Goal: Task Accomplishment & Management: Manage account settings

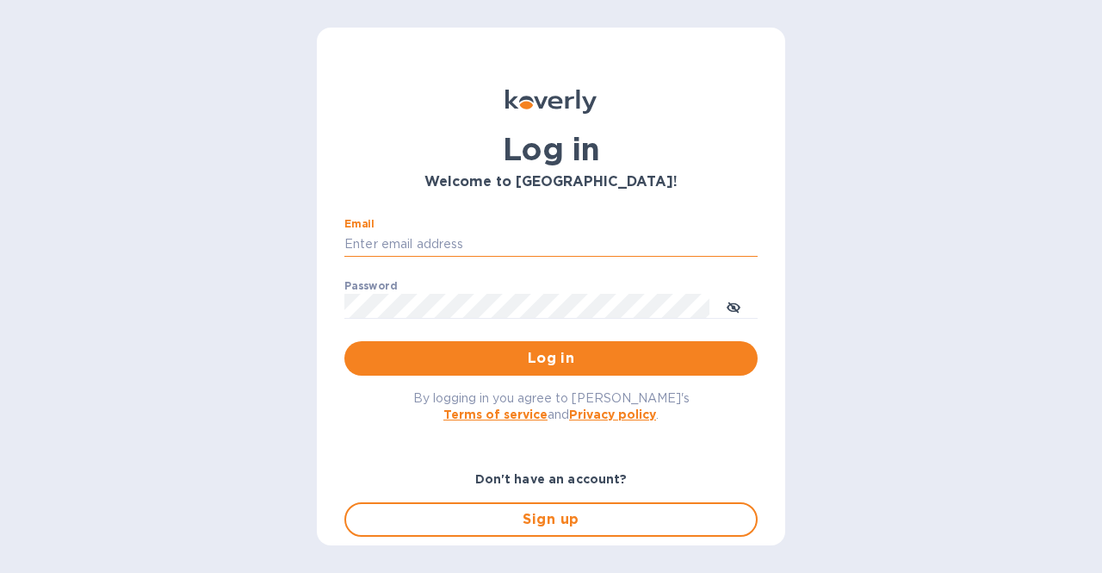
click at [415, 244] on input "Email" at bounding box center [550, 245] width 413 height 26
type input "[EMAIL_ADDRESS][DOMAIN_NAME]"
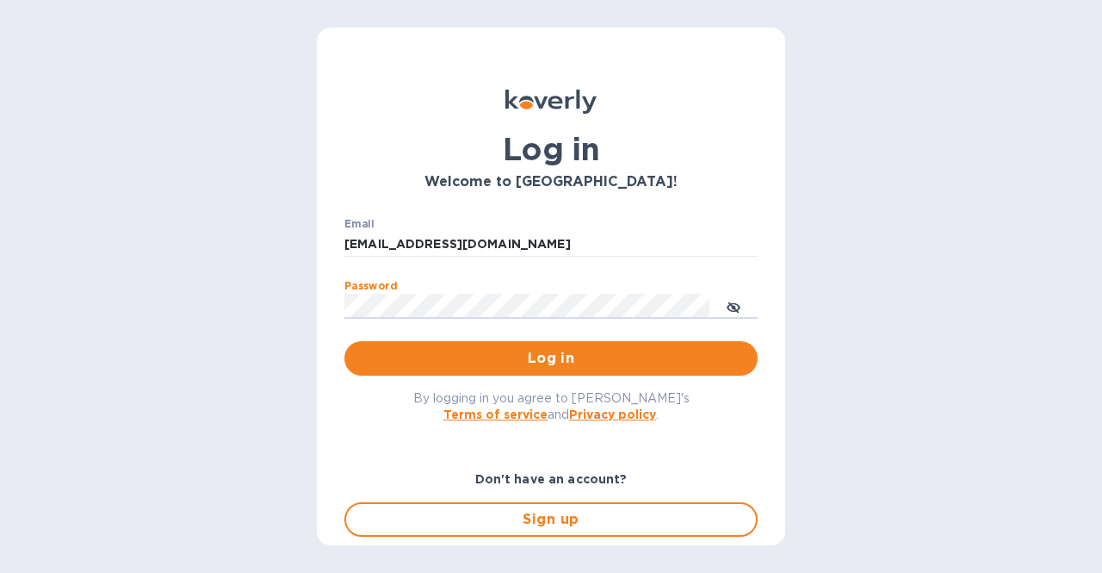
click at [344, 341] on button "Log in" at bounding box center [550, 358] width 413 height 34
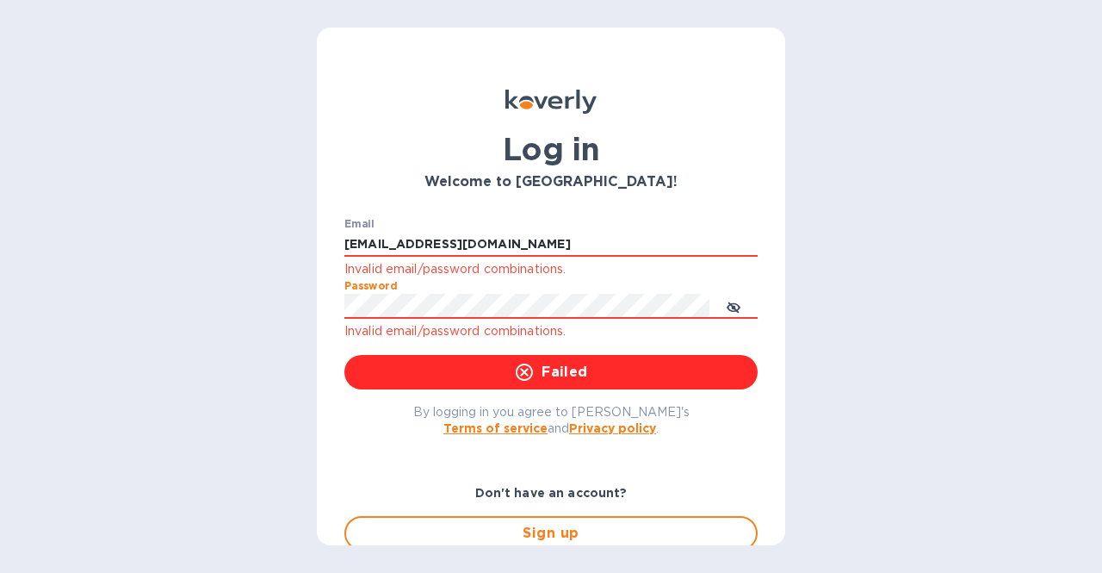
click at [289, 323] on div "Log in Welcome to [GEOGRAPHIC_DATA]! Email [EMAIL_ADDRESS][DOMAIN_NAME] Invalid…" at bounding box center [551, 286] width 1102 height 573
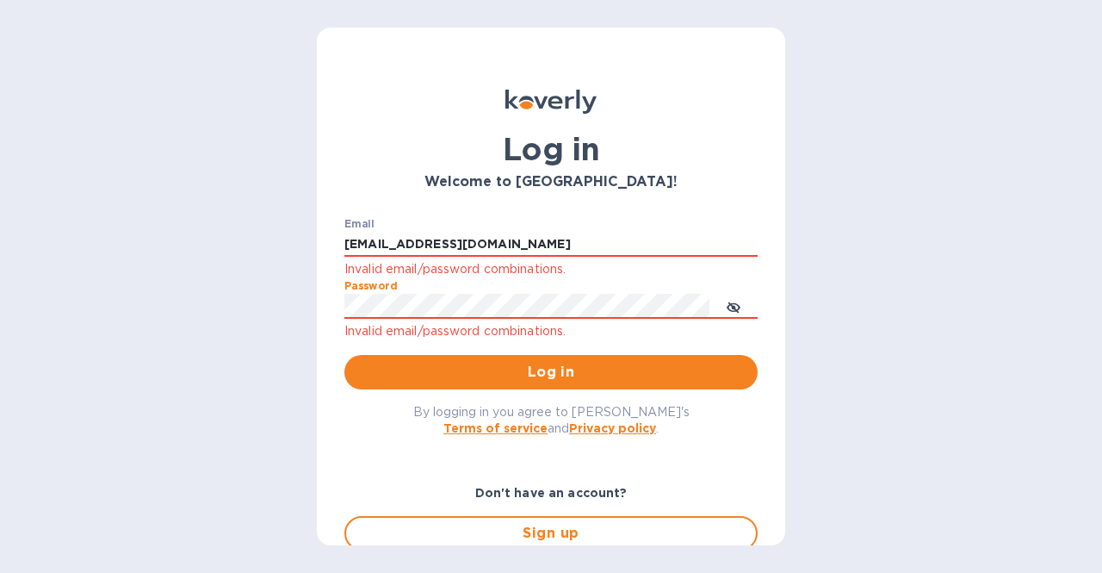
click at [344, 355] on button "Log in" at bounding box center [550, 372] width 413 height 34
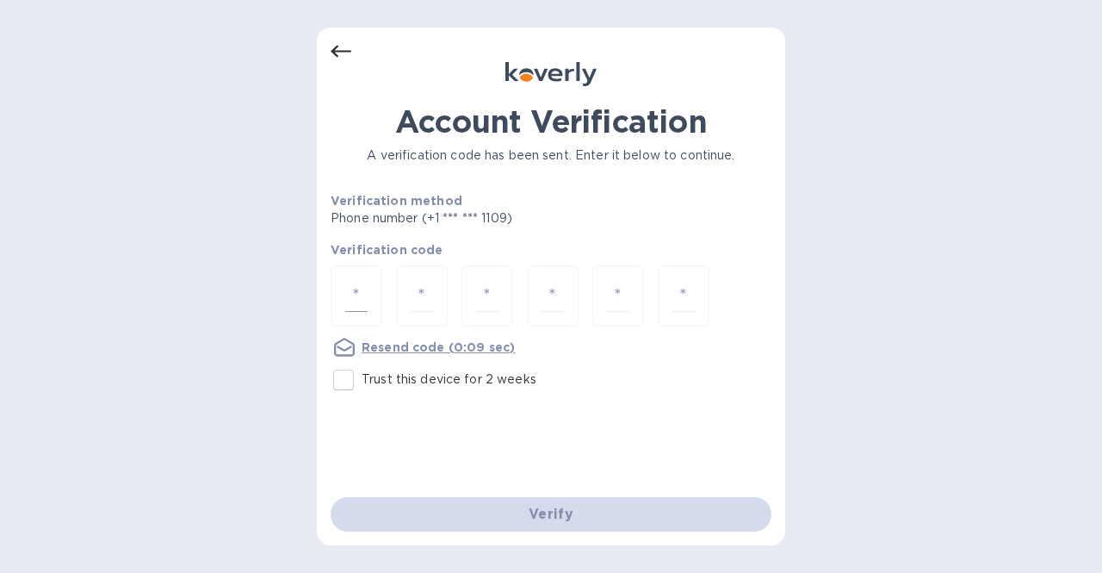
click at [361, 294] on input "number" at bounding box center [356, 296] width 22 height 32
type input "5"
type input "0"
type input "9"
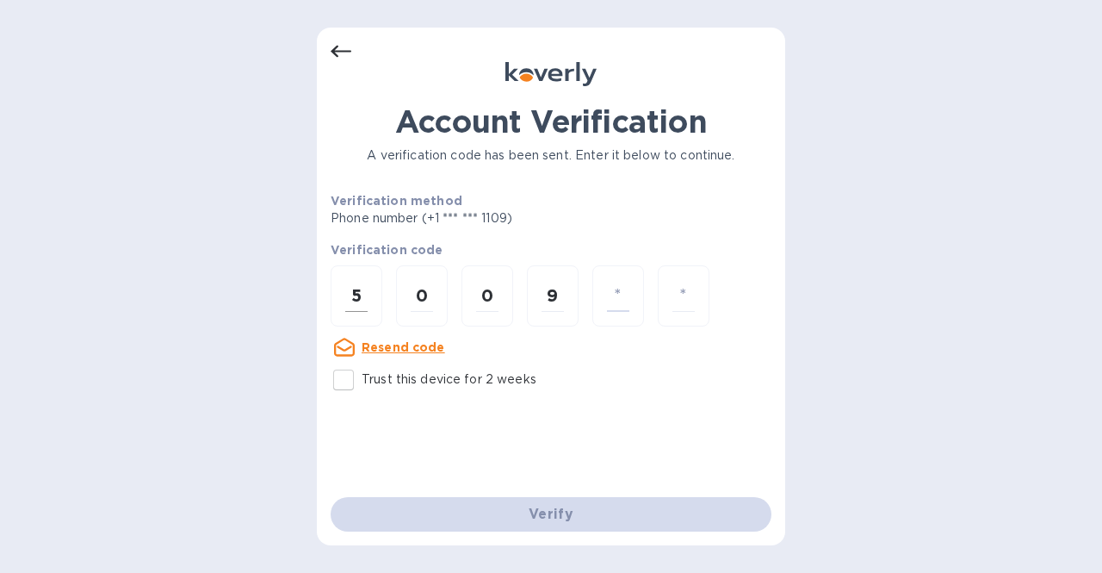
type input "9"
type input "6"
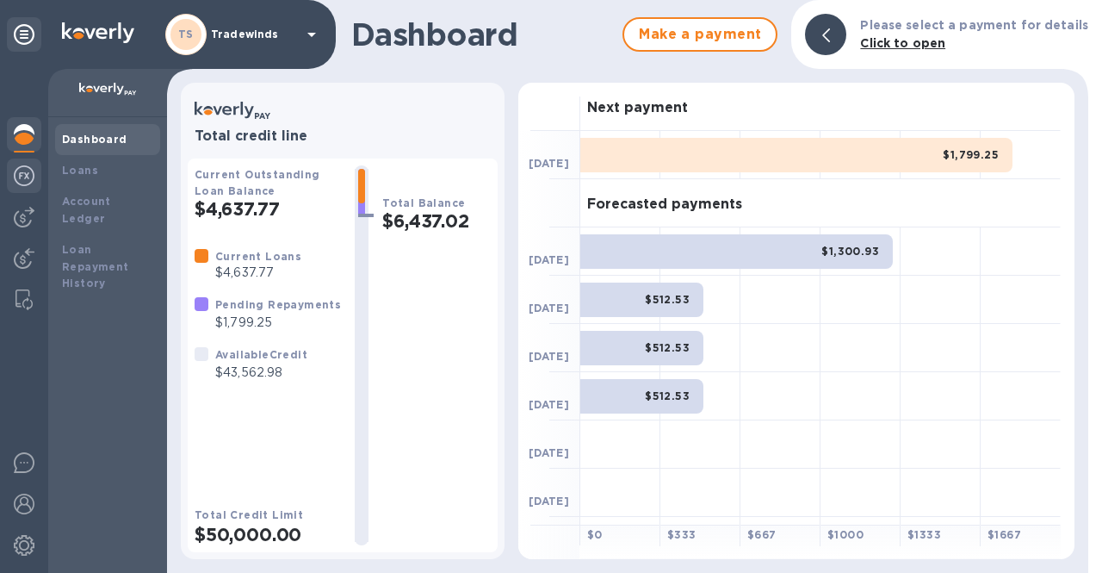
click at [22, 181] on img at bounding box center [24, 175] width 21 height 21
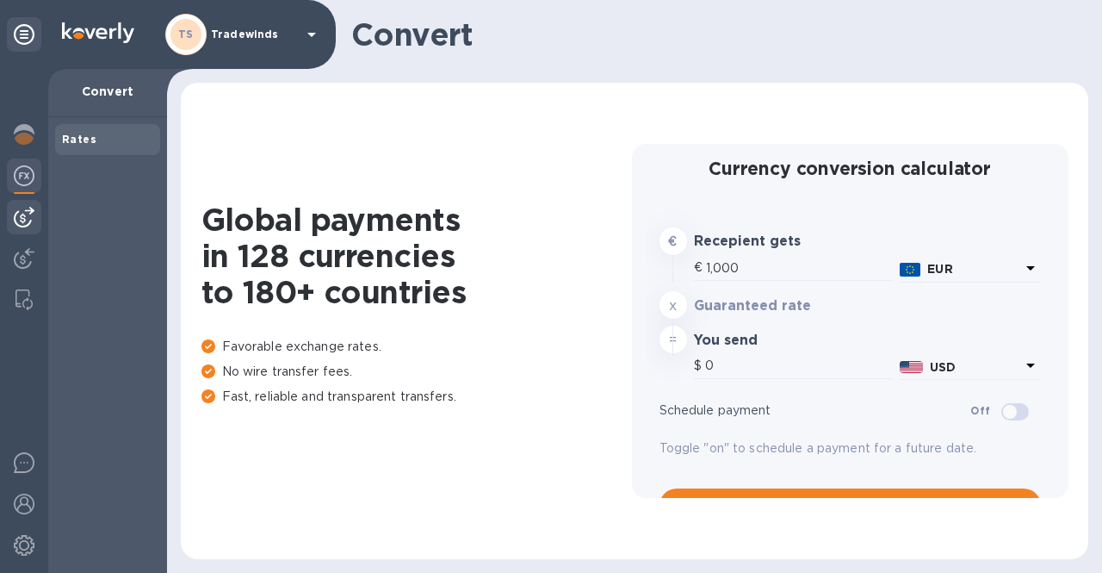
type input "1,176.3"
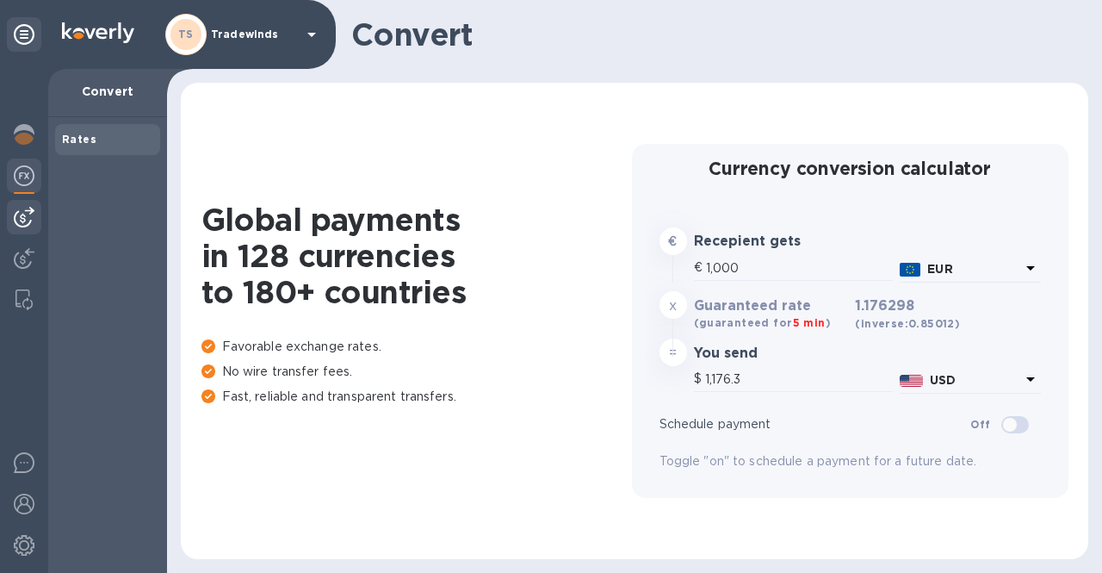
click at [22, 214] on img at bounding box center [24, 217] width 21 height 21
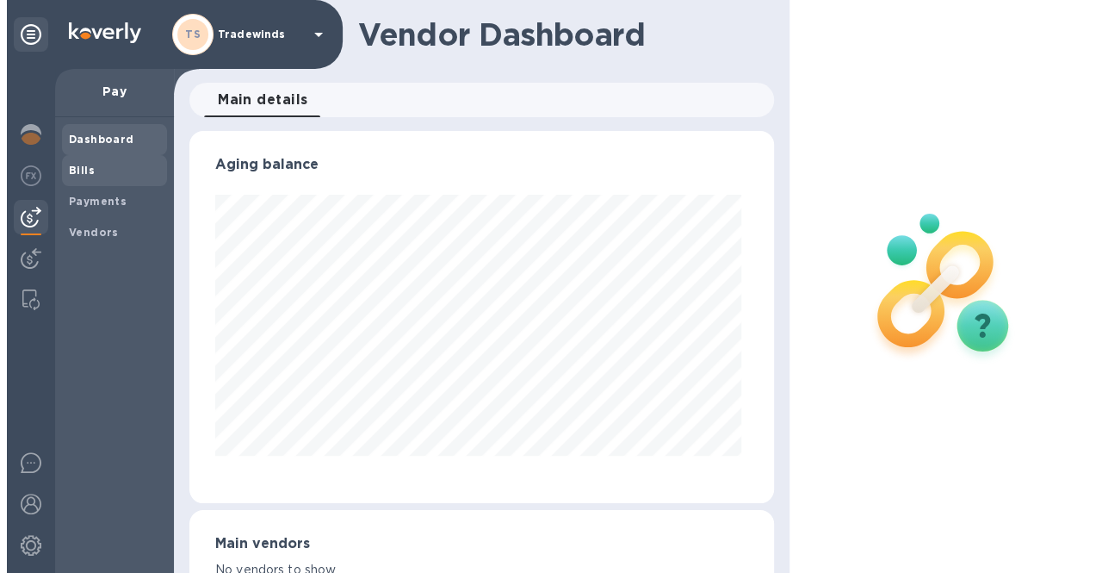
scroll to position [372, 577]
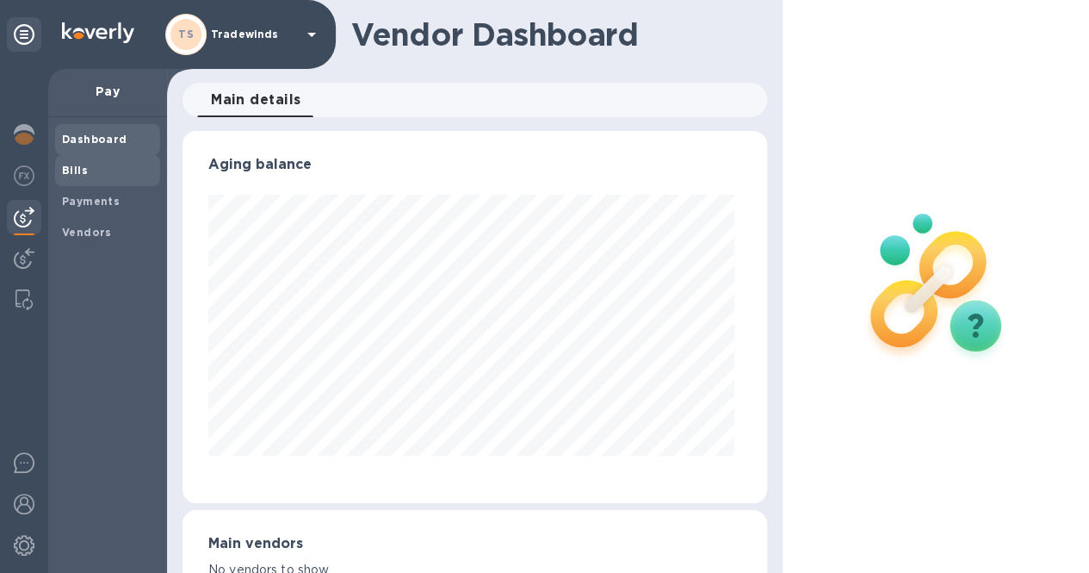
click at [90, 177] on span "Bills" at bounding box center [107, 170] width 91 height 17
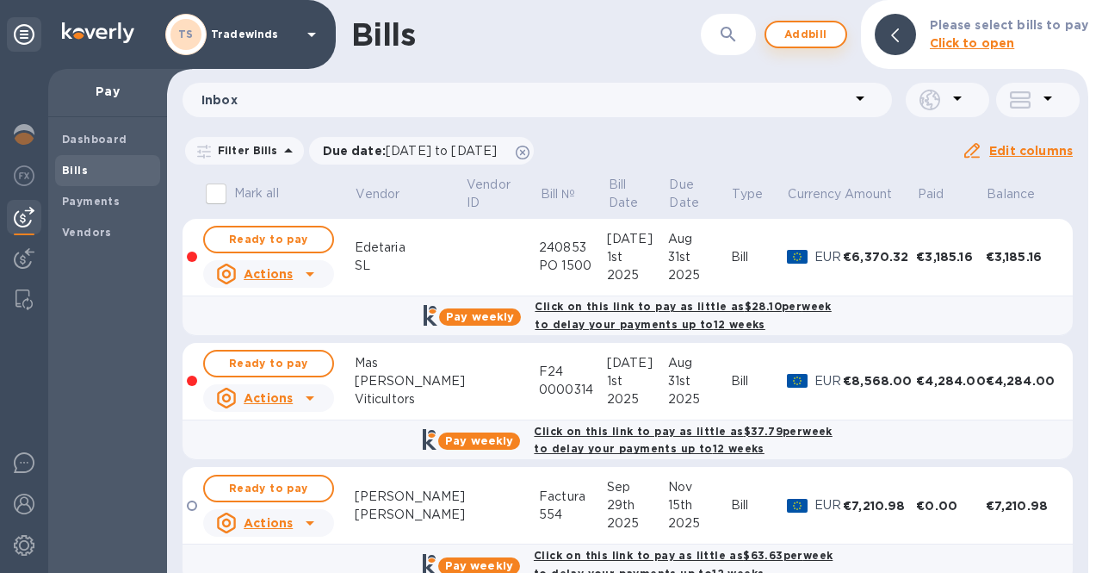
click at [800, 32] on span "Add bill" at bounding box center [806, 34] width 52 height 21
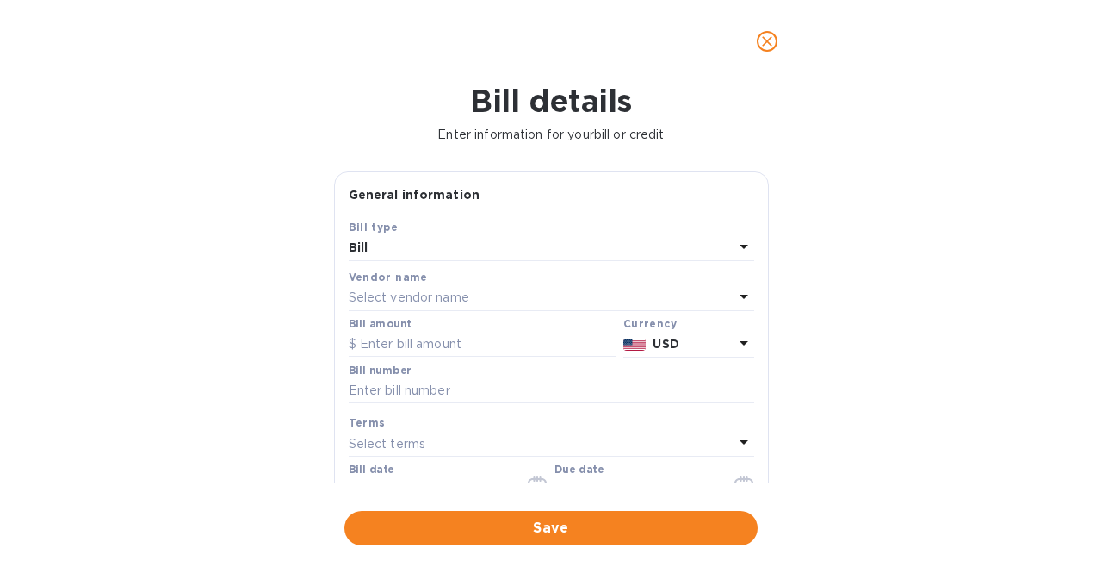
click at [458, 294] on p "Select vendor name" at bounding box center [409, 297] width 121 height 18
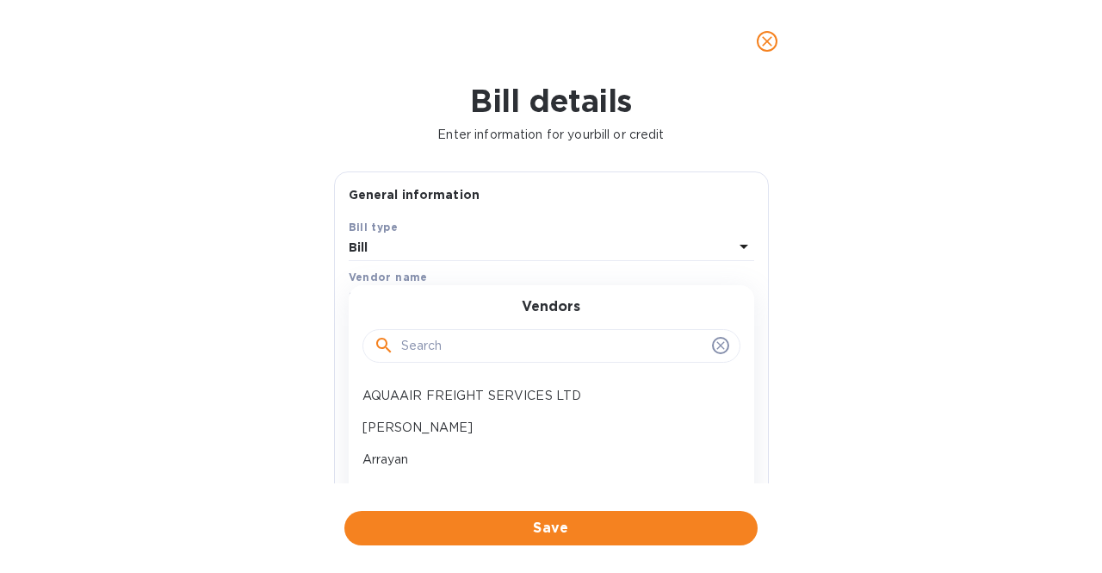
click at [451, 340] on input "text" at bounding box center [553, 346] width 304 height 26
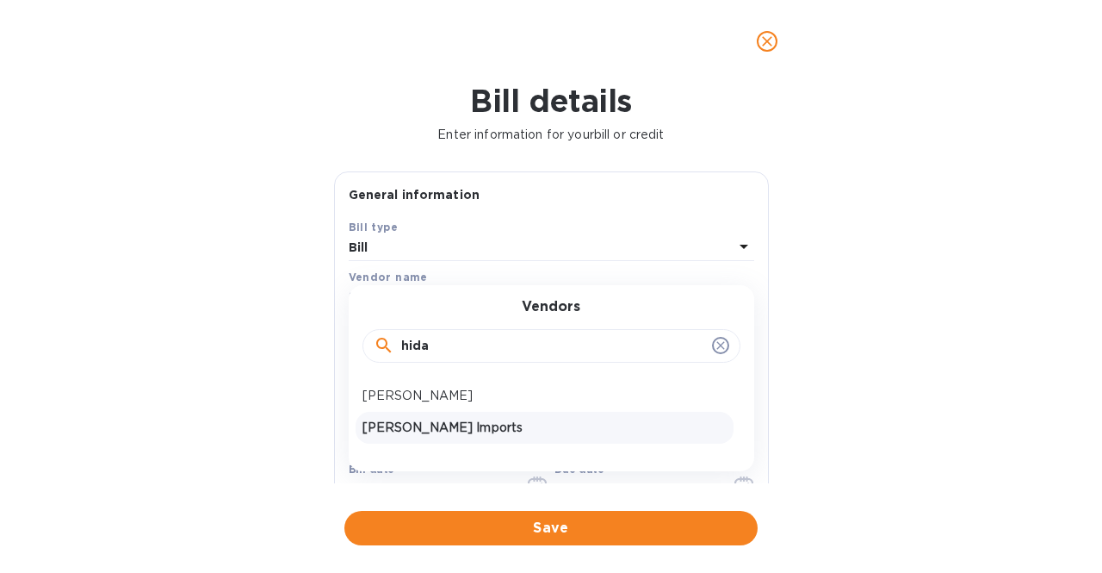
type input "hida"
click at [444, 425] on p "[PERSON_NAME] Imports" at bounding box center [544, 427] width 364 height 18
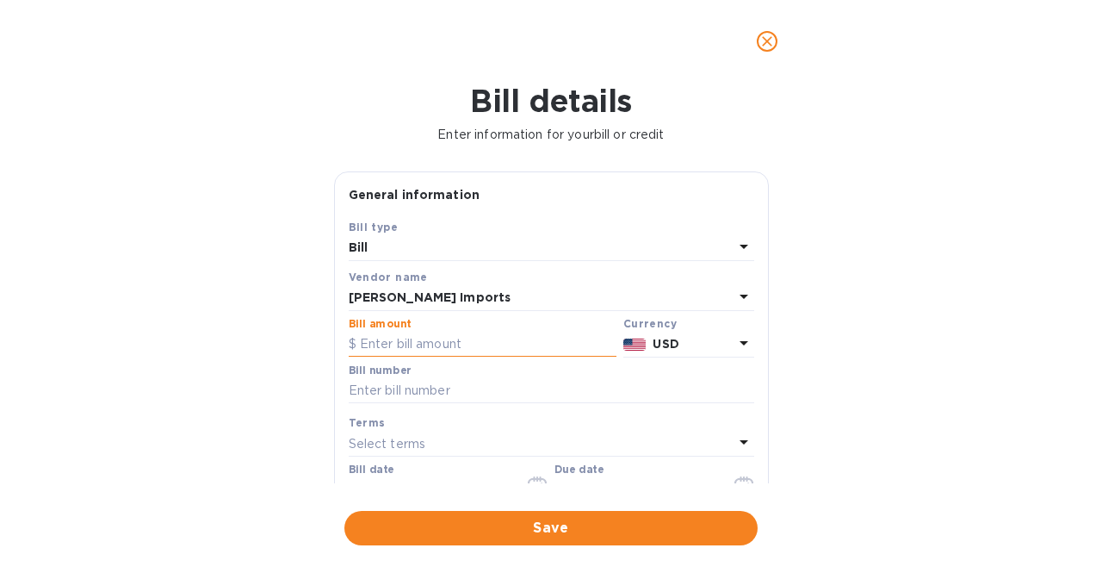
click at [467, 347] on input "text" at bounding box center [483, 344] width 268 height 26
click at [479, 348] on input "text" at bounding box center [483, 344] width 268 height 26
click at [554, 347] on input "text" at bounding box center [483, 344] width 268 height 26
type input "8,496.30"
type input "99753"
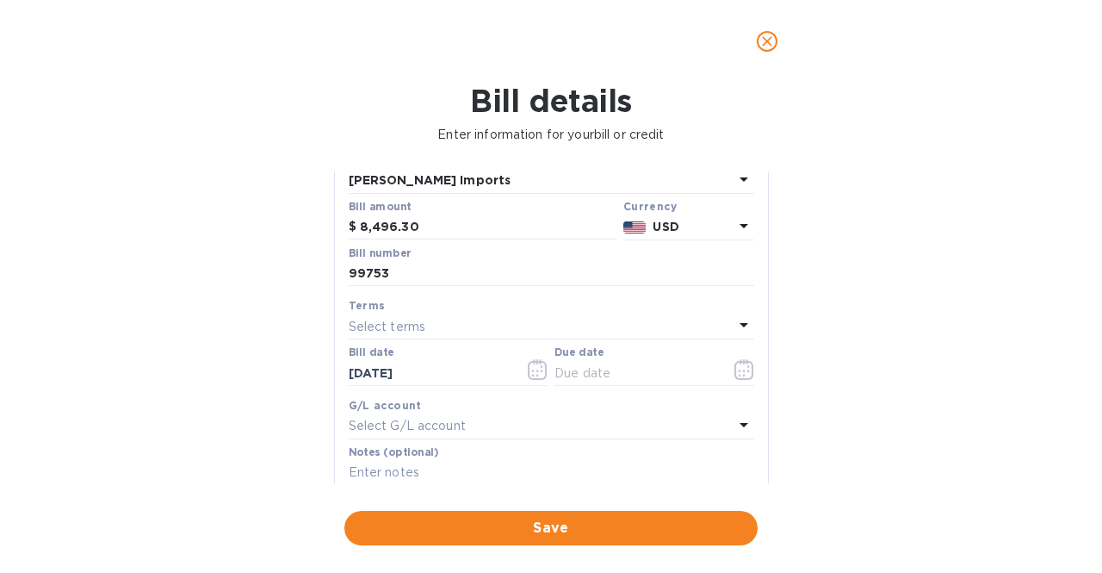
scroll to position [138, 0]
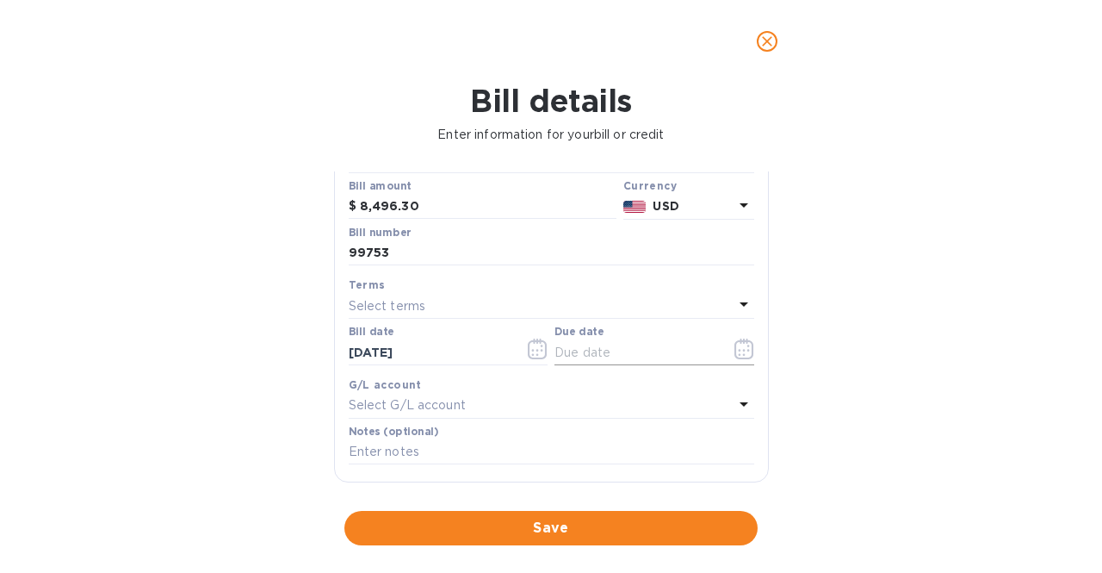
click at [734, 348] on icon "button" at bounding box center [744, 348] width 20 height 21
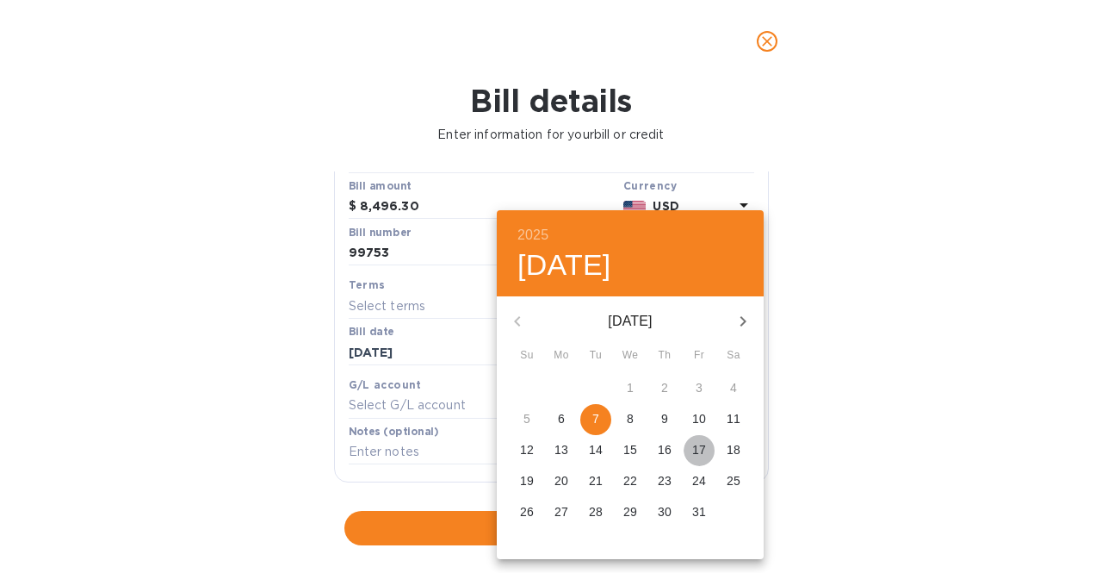
click at [703, 443] on p "17" at bounding box center [699, 449] width 14 height 17
type input "[DATE]"
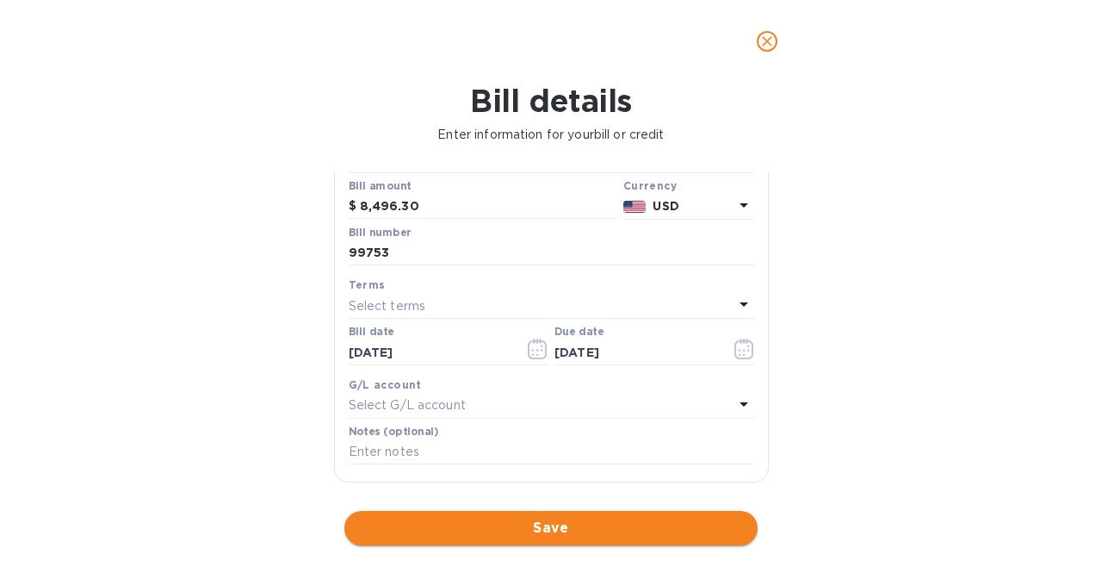
click at [580, 522] on span "Save" at bounding box center [551, 527] width 386 height 21
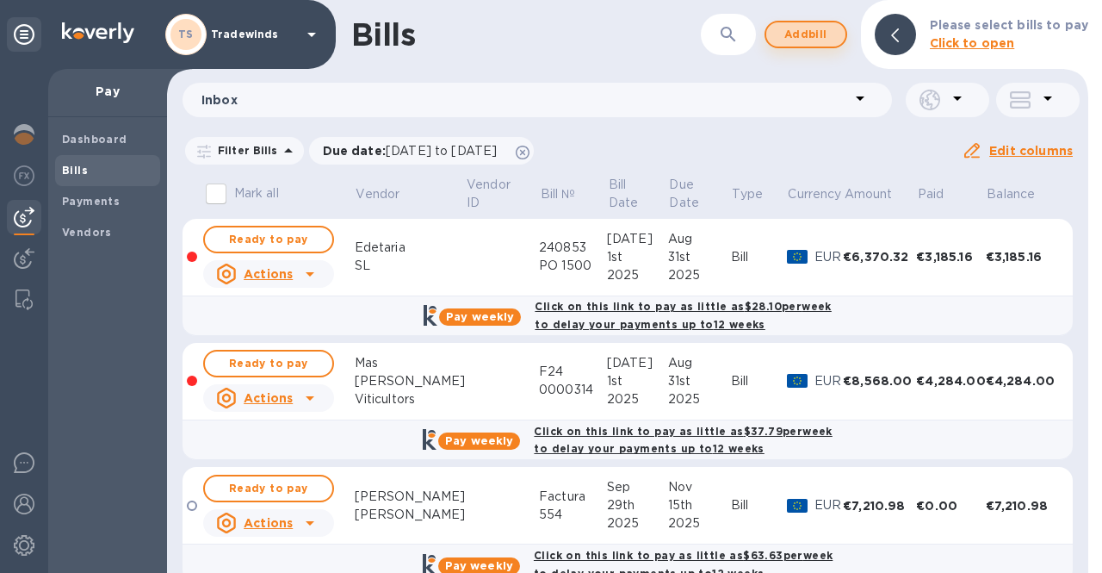
click at [796, 34] on span "Add bill" at bounding box center [806, 34] width 52 height 21
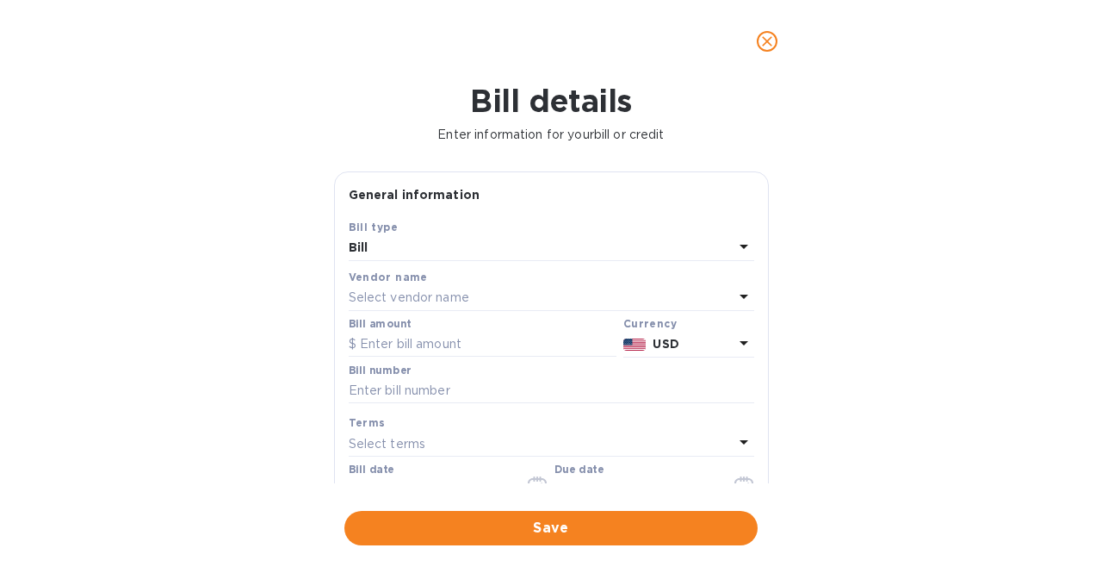
click at [444, 301] on p "Select vendor name" at bounding box center [409, 297] width 121 height 18
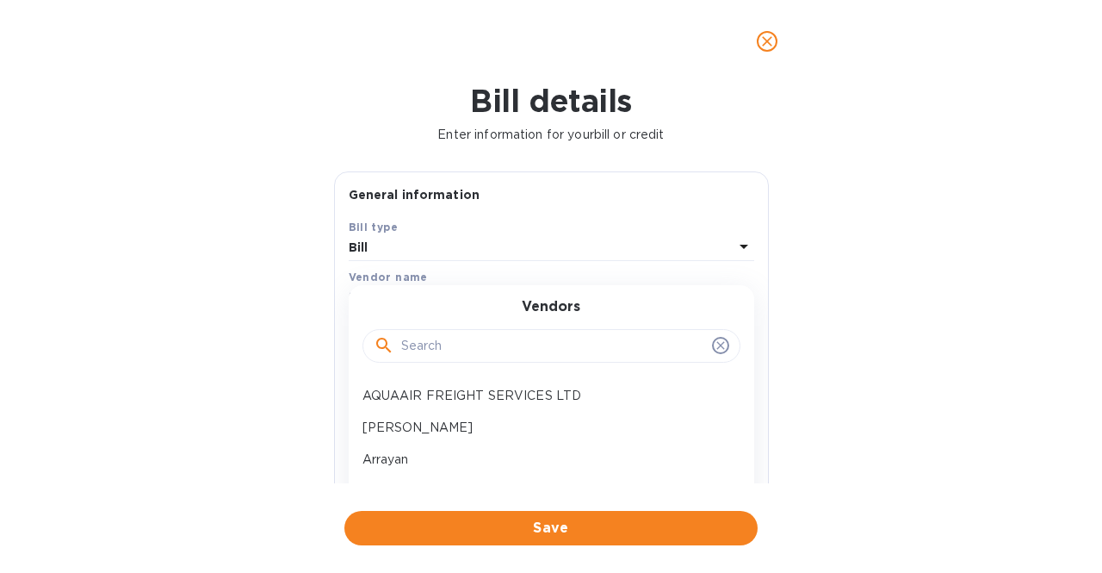
click at [451, 344] on input "text" at bounding box center [553, 346] width 304 height 26
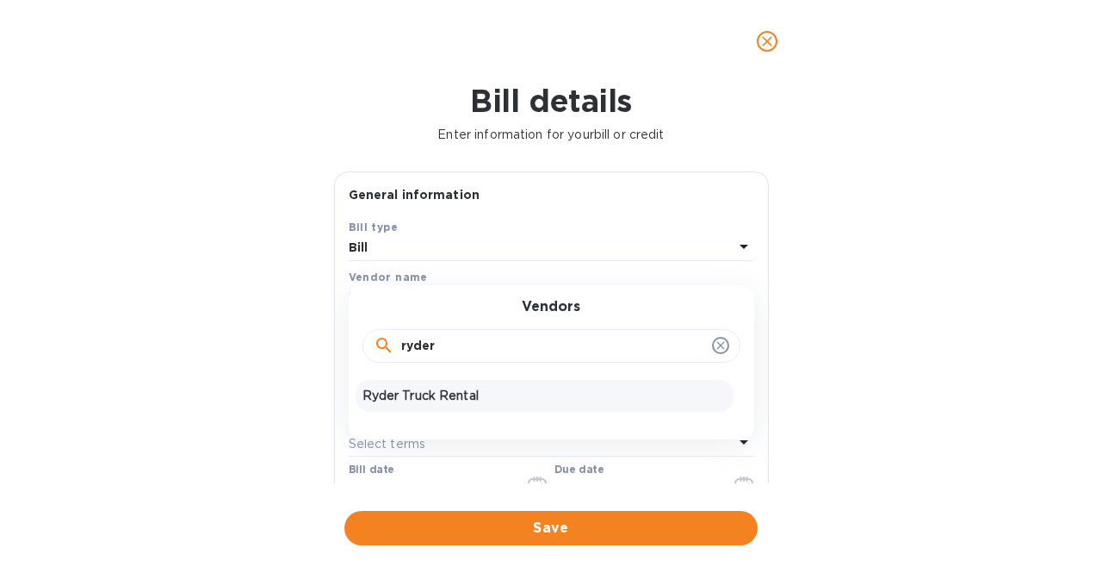
type input "ryder"
click at [429, 390] on p "Ryder Truck Rental" at bounding box center [544, 396] width 364 height 18
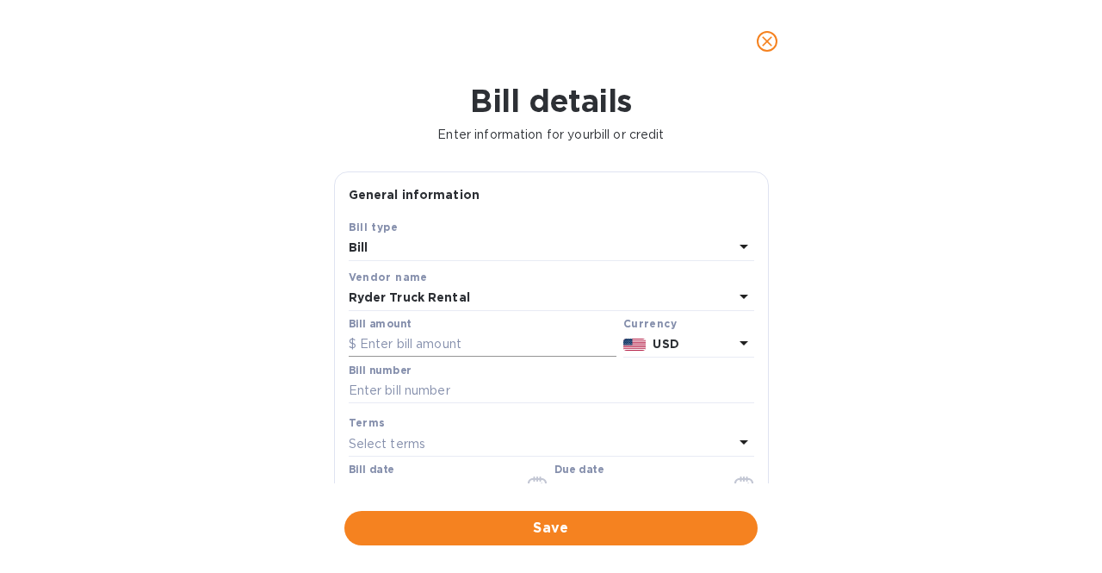
click at [454, 344] on input "text" at bounding box center [483, 344] width 268 height 26
type input "1,148.27"
click at [451, 386] on input "text" at bounding box center [552, 391] width 406 height 26
type input "P23214"
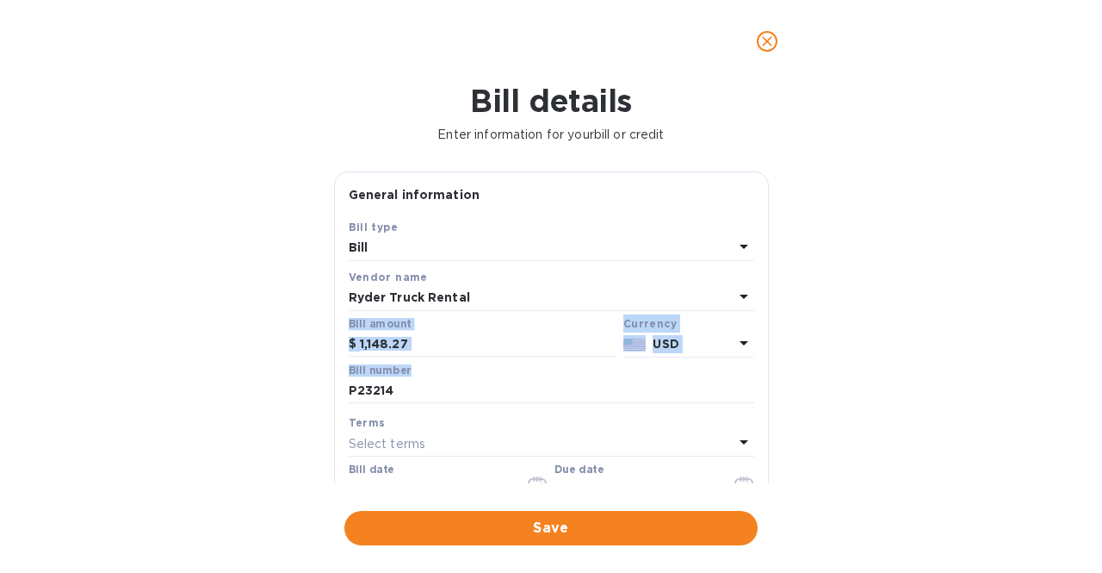
drag, startPoint x: 760, startPoint y: 297, endPoint x: 766, endPoint y: 382, distance: 85.4
click at [766, 382] on div "General information Save Bill type Bill Vendor name Ryder Truck Rental Bill amo…" at bounding box center [551, 327] width 435 height 312
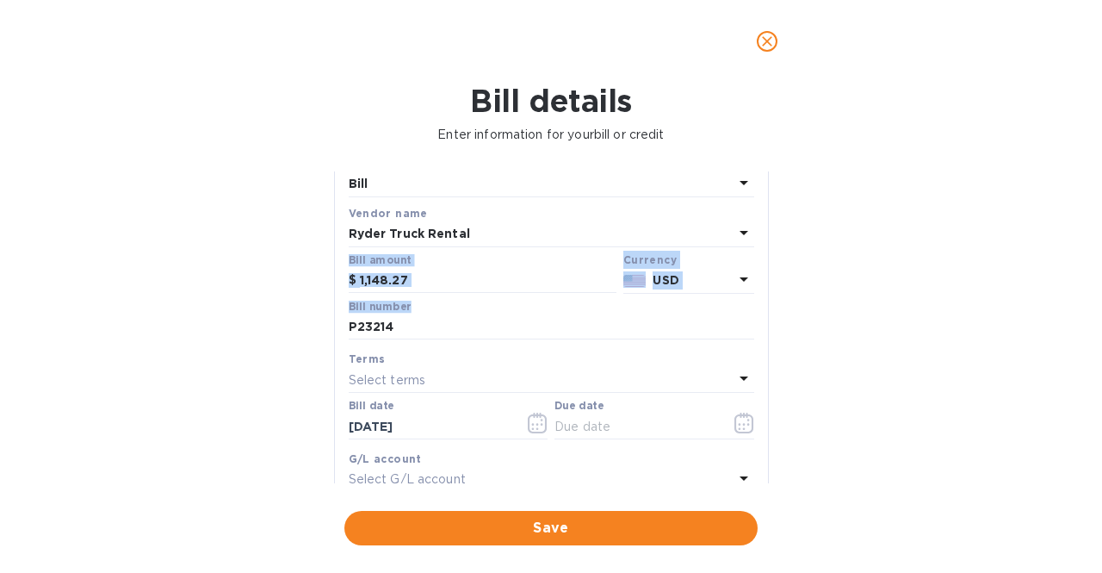
scroll to position [100, 0]
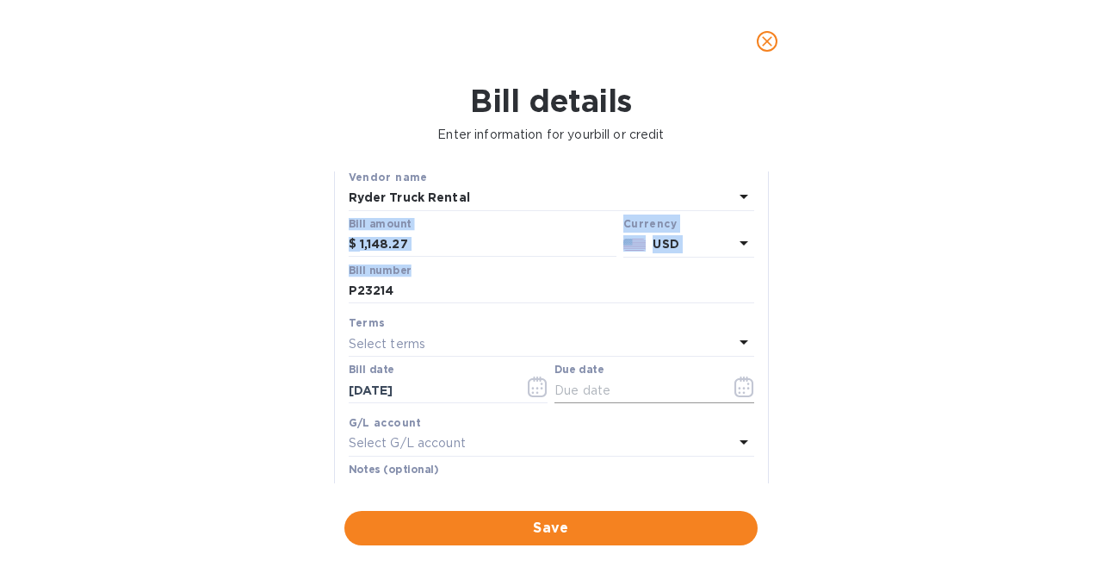
click at [734, 382] on icon "button" at bounding box center [744, 386] width 20 height 21
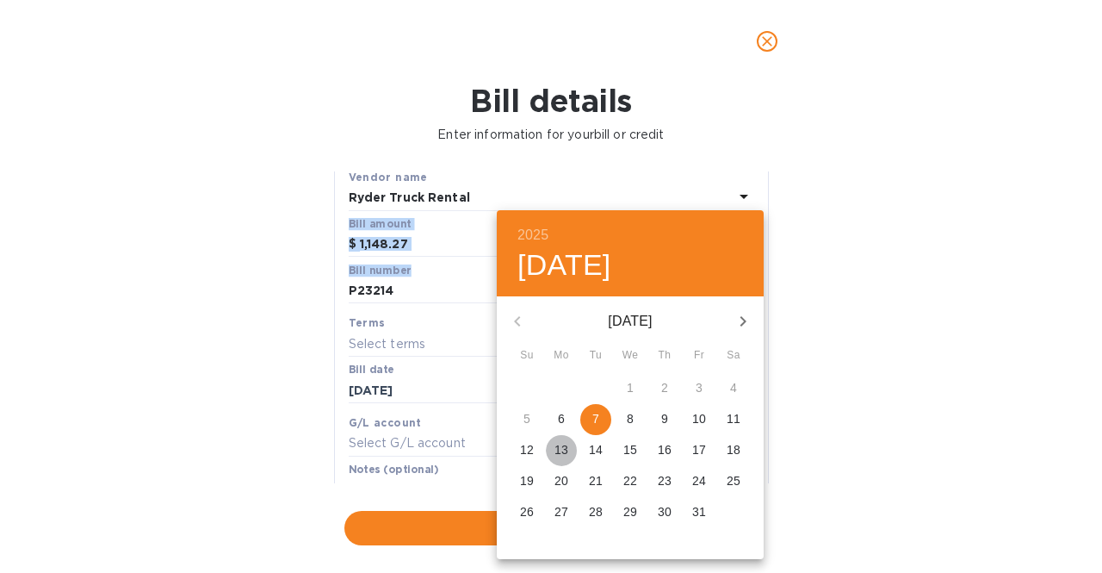
click at [572, 452] on span "13" at bounding box center [561, 449] width 31 height 17
type input "[DATE]"
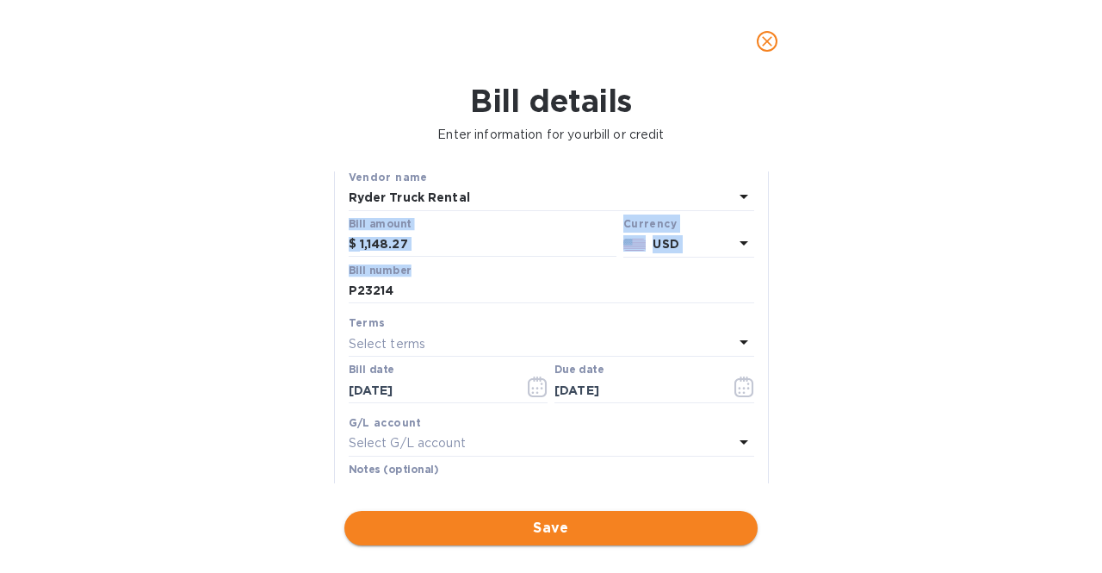
click at [585, 519] on span "Save" at bounding box center [551, 527] width 386 height 21
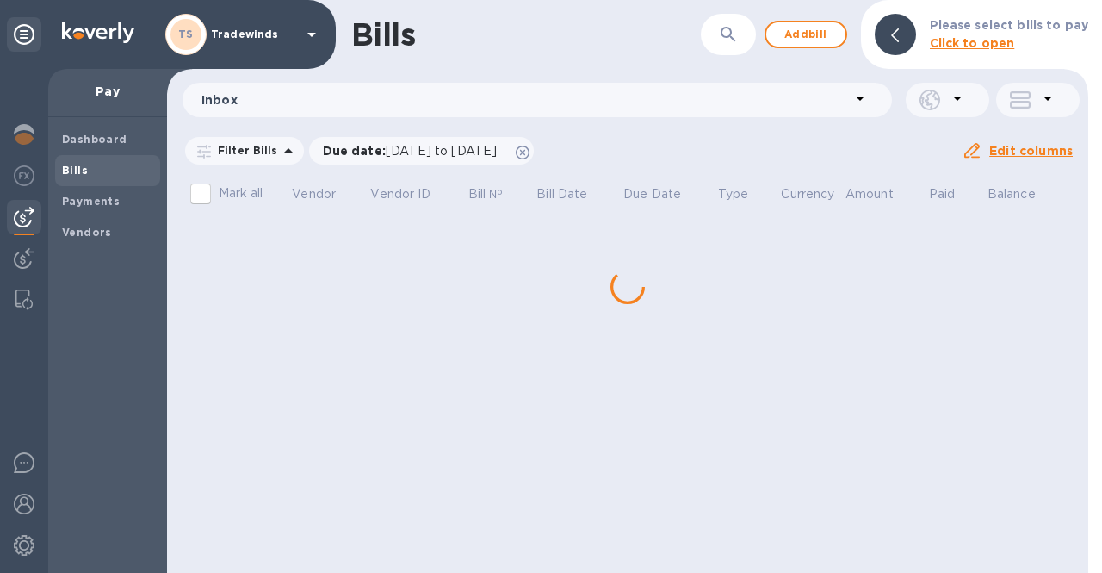
scroll to position [0, 0]
drag, startPoint x: 1084, startPoint y: 189, endPoint x: 1084, endPoint y: 320, distance: 131.7
click at [1084, 320] on div "Bills ​ Add bill Please select bills to pay Click to open Inbox Filter Bills Du…" at bounding box center [627, 286] width 921 height 573
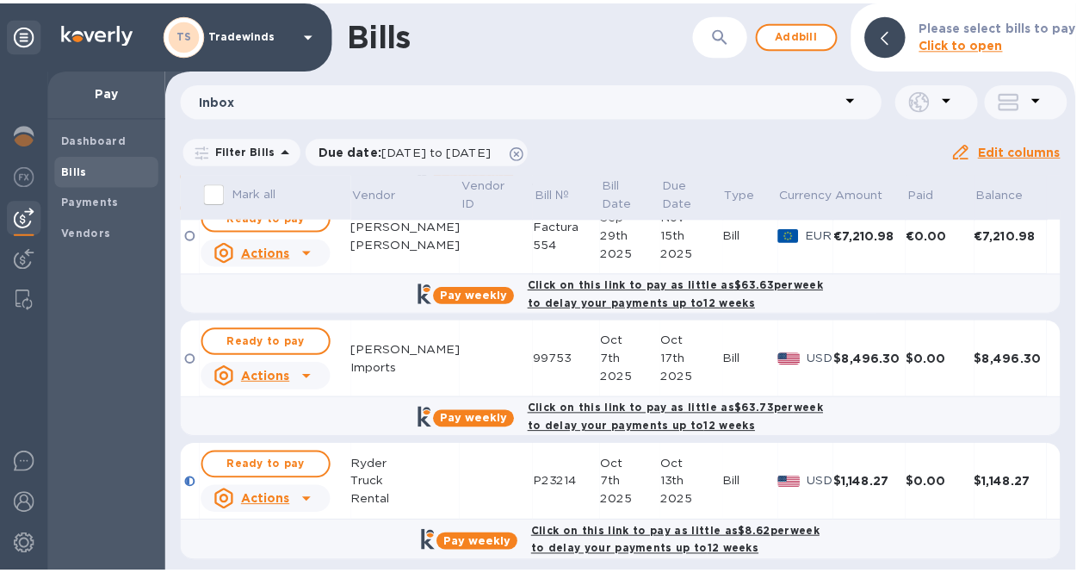
scroll to position [277, 0]
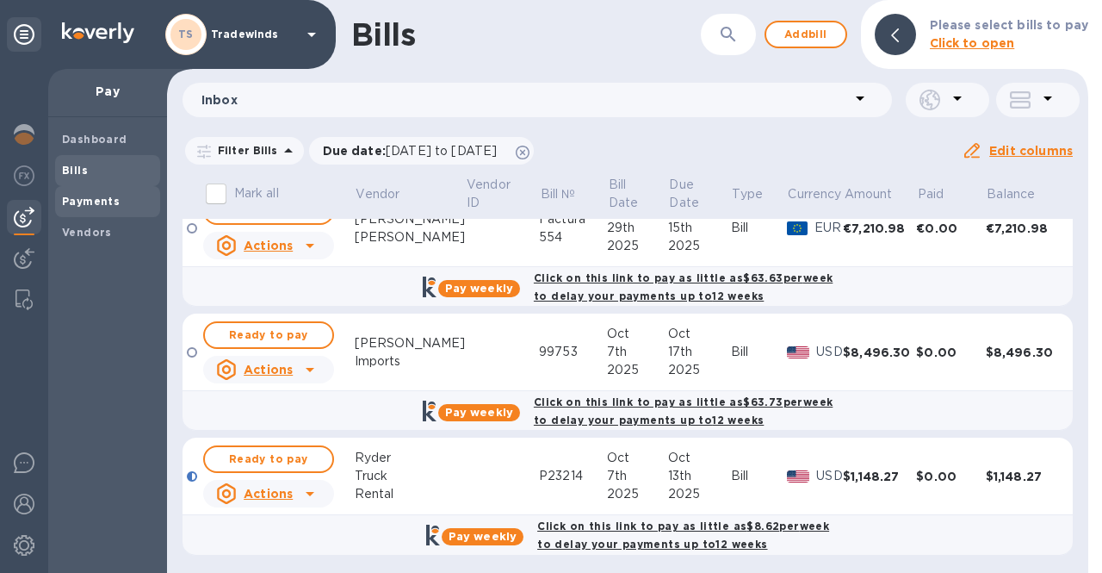
click at [102, 206] on b "Payments" at bounding box center [91, 201] width 58 height 13
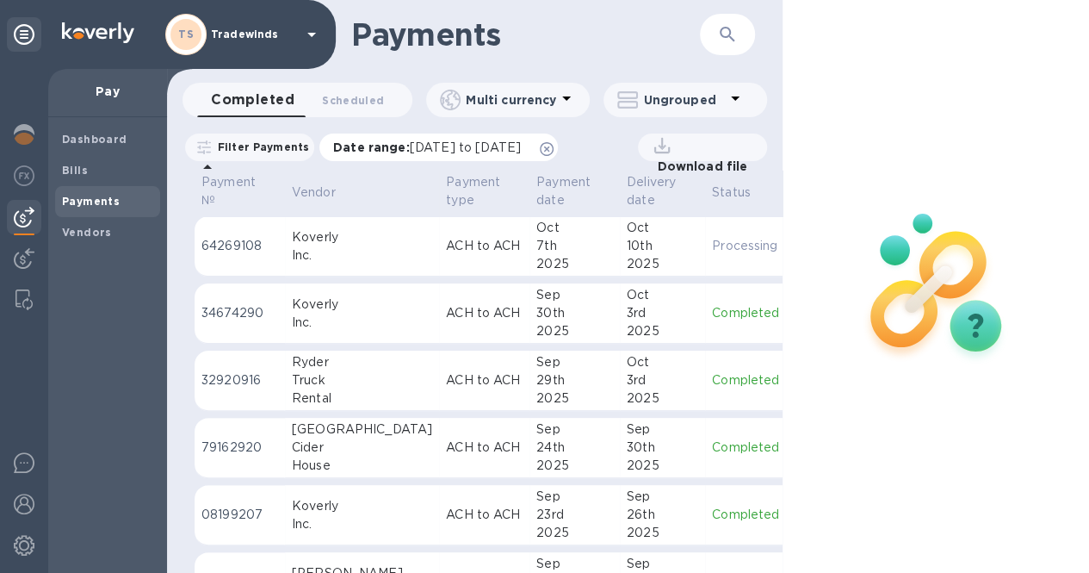
click at [465, 152] on span "[DATE] to [DATE]" at bounding box center [465, 147] width 111 height 14
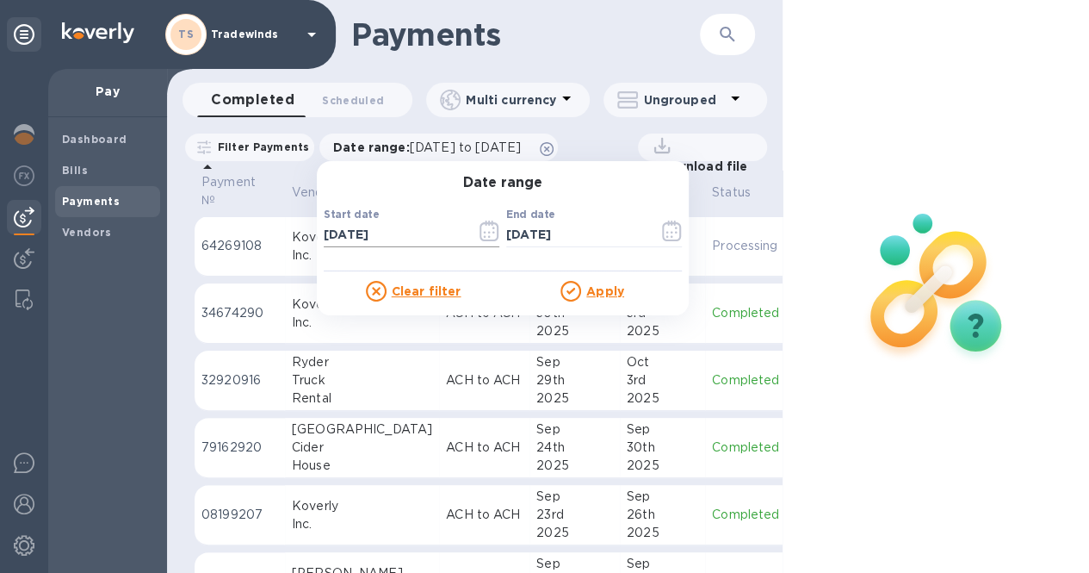
click at [491, 228] on button "button" at bounding box center [489, 230] width 40 height 41
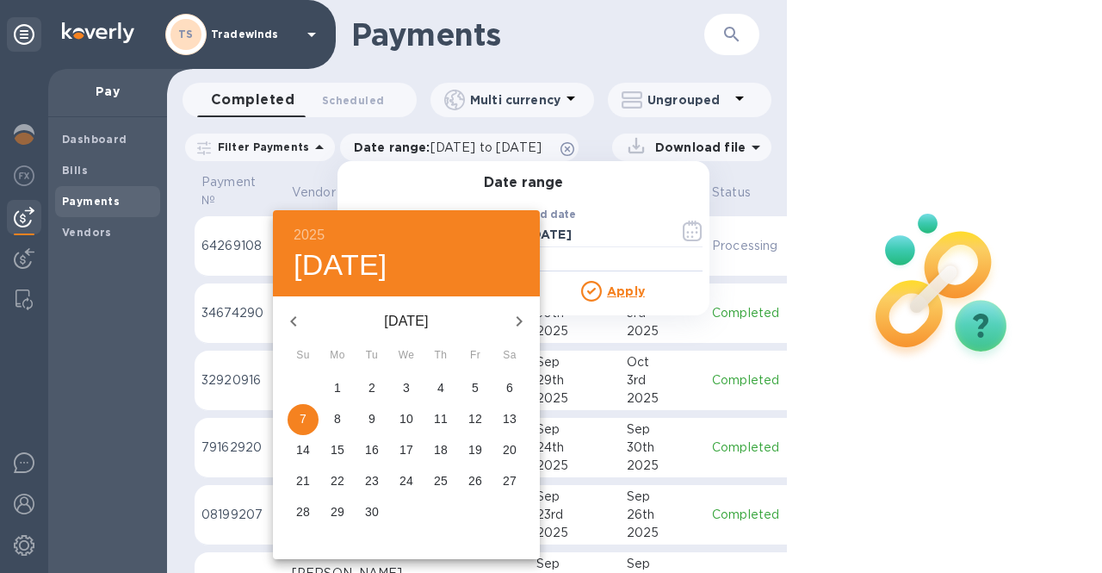
click at [510, 312] on icon "button" at bounding box center [519, 321] width 21 height 21
click at [367, 422] on span "7" at bounding box center [371, 418] width 31 height 17
type input "[DATE]"
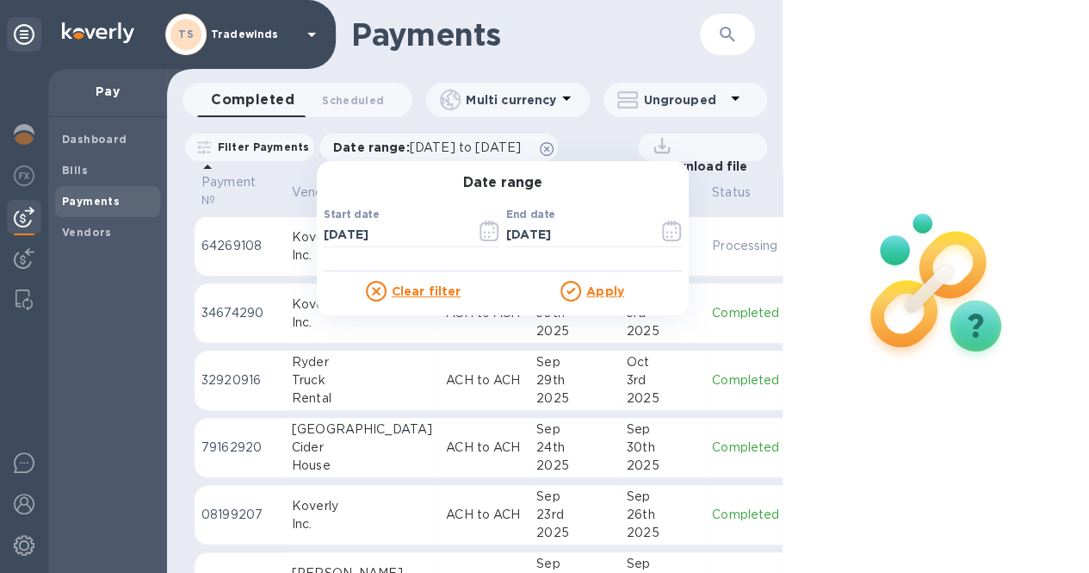
click at [624, 288] on u "Apply" at bounding box center [605, 291] width 38 height 14
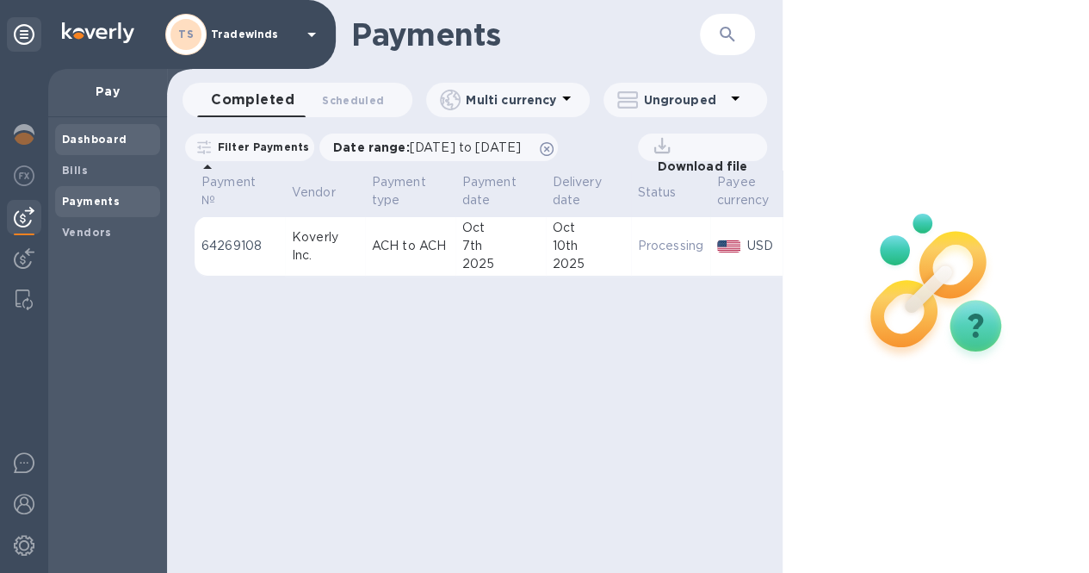
click at [81, 139] on b "Dashboard" at bounding box center [94, 139] width 65 height 13
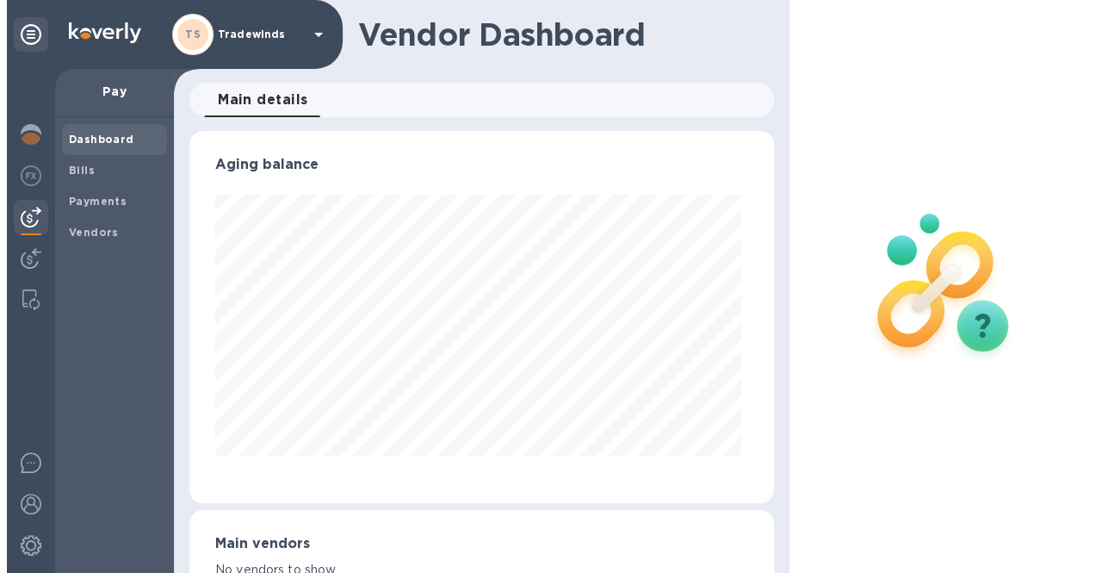
scroll to position [372, 577]
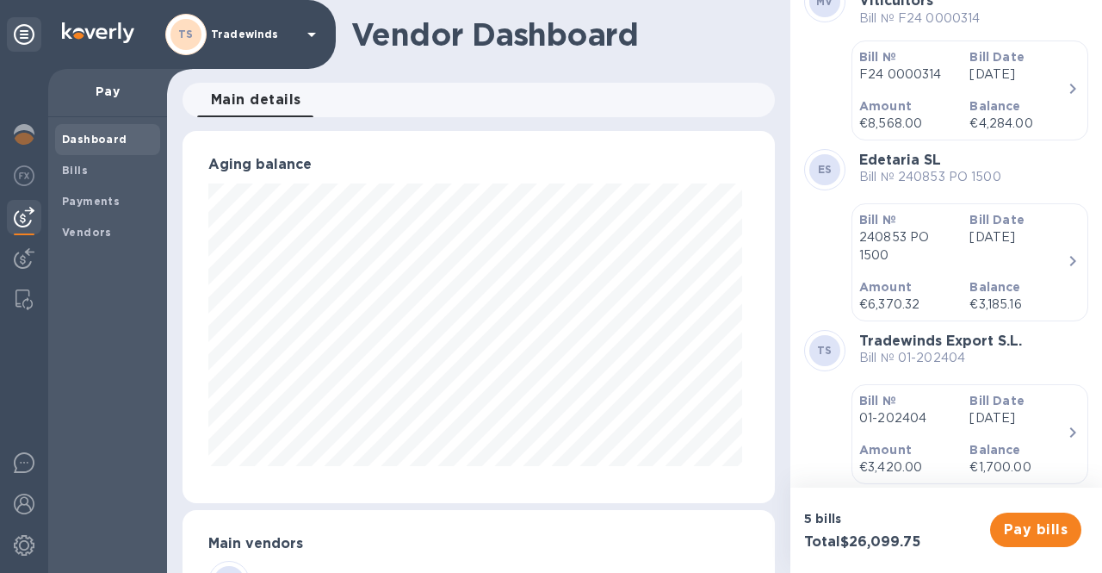
scroll to position [448, 0]
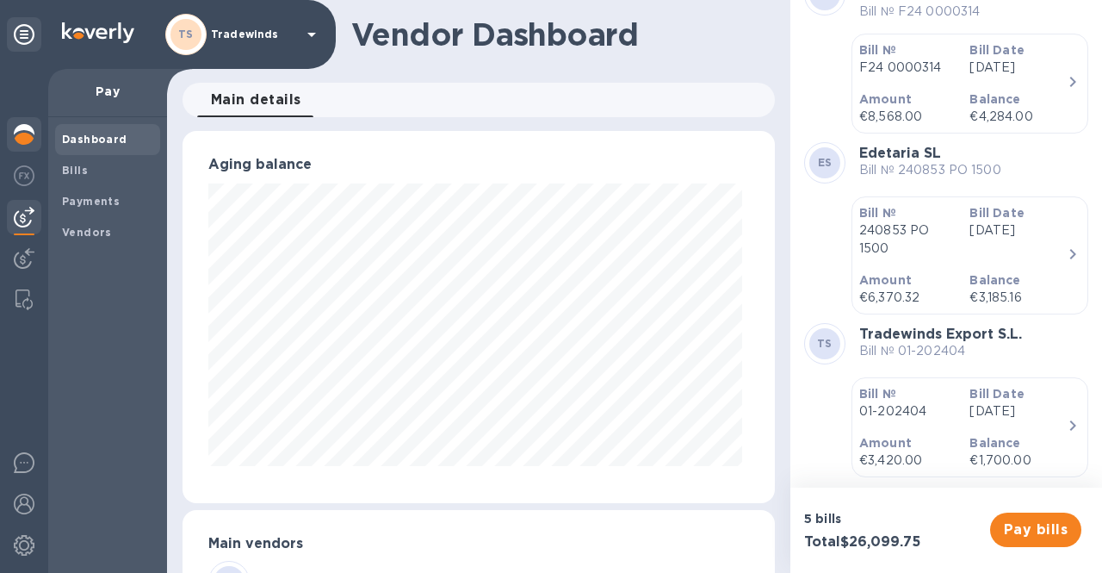
click at [29, 138] on img at bounding box center [24, 134] width 21 height 21
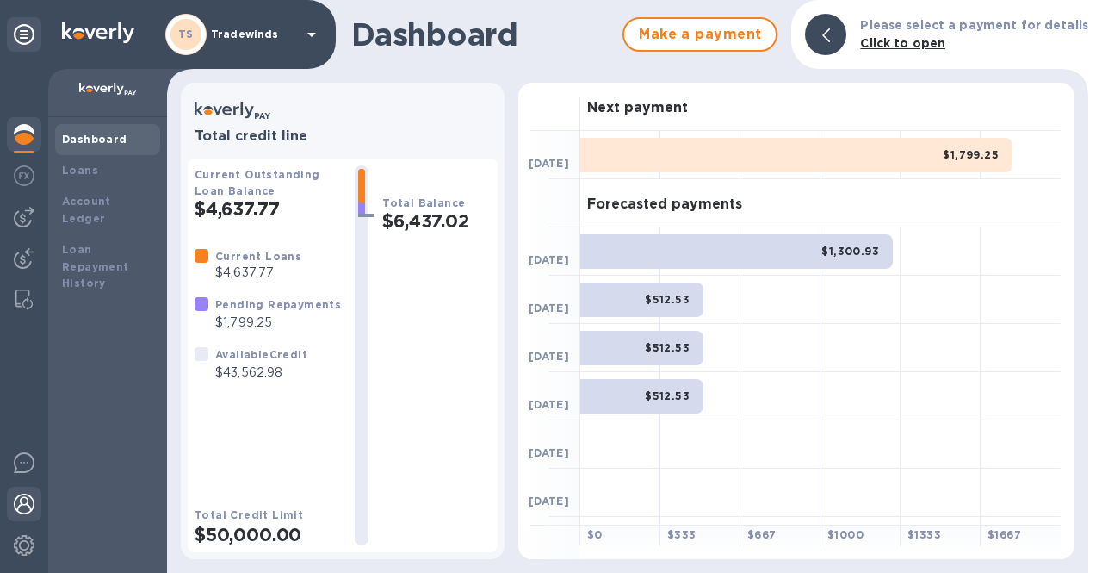
click at [18, 497] on img at bounding box center [24, 503] width 21 height 21
